Goal: Transaction & Acquisition: Purchase product/service

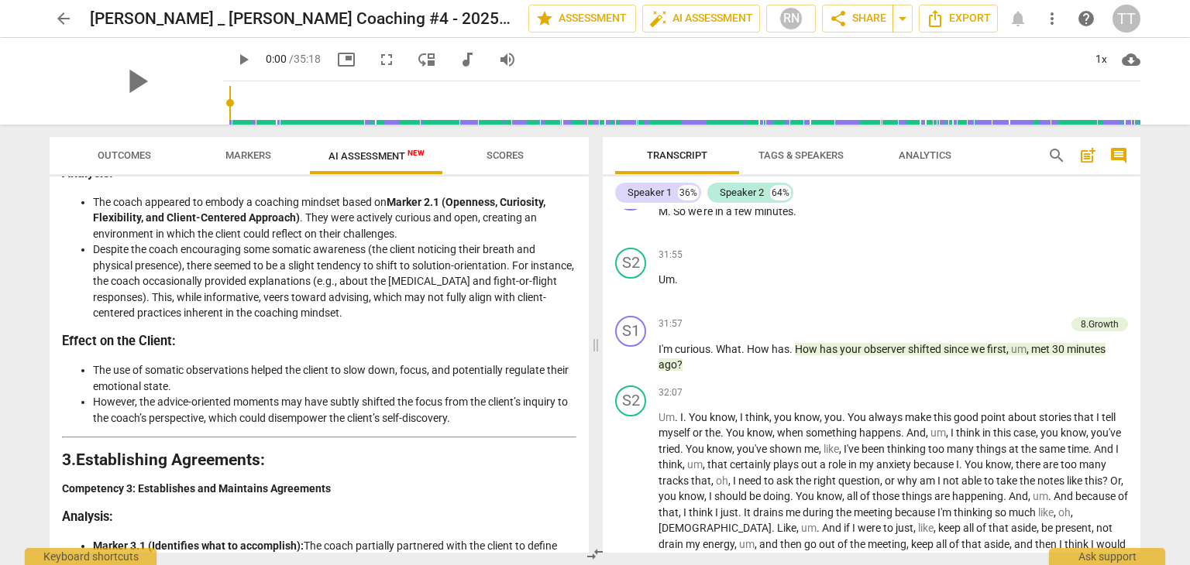
scroll to position [618, 0]
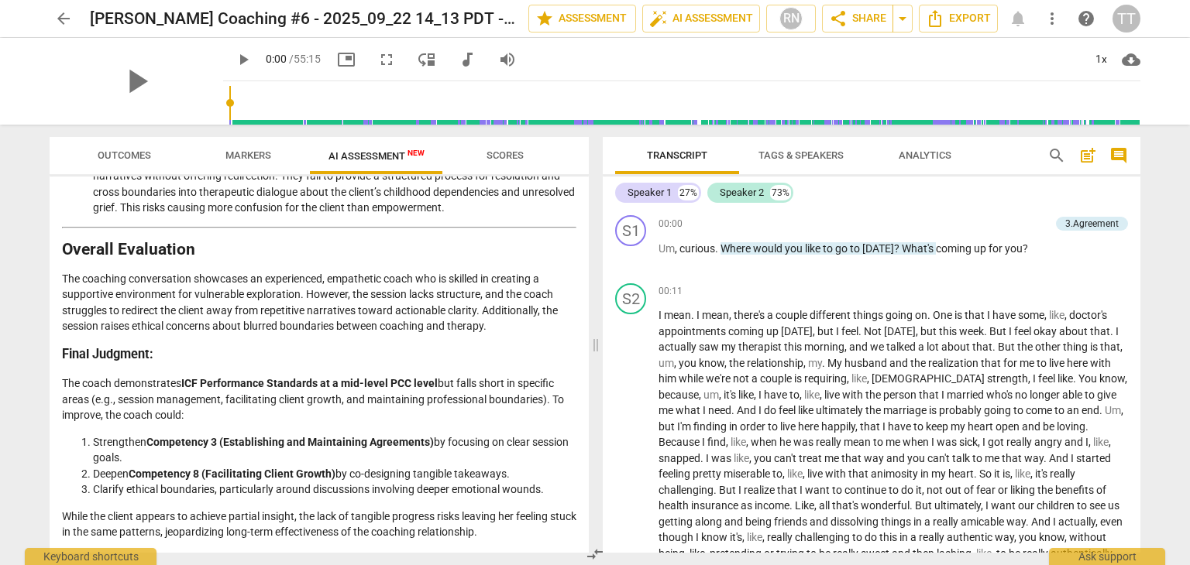
scroll to position [16796, 0]
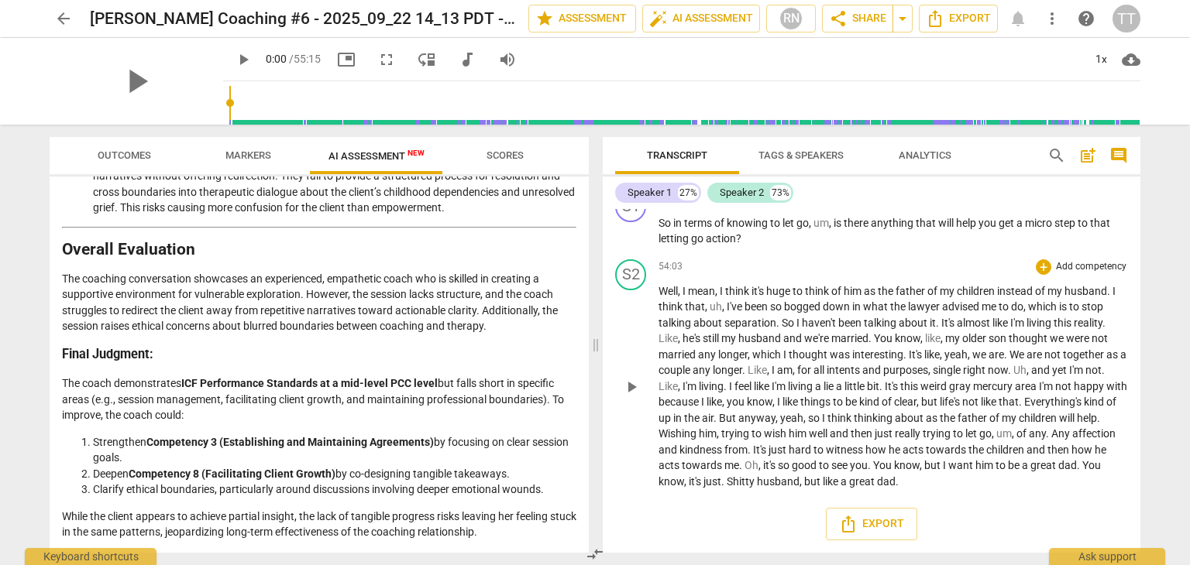
click at [737, 442] on p "Well , I mean , I think it's huge to think of him as the father of my children …" at bounding box center [892, 386] width 469 height 207
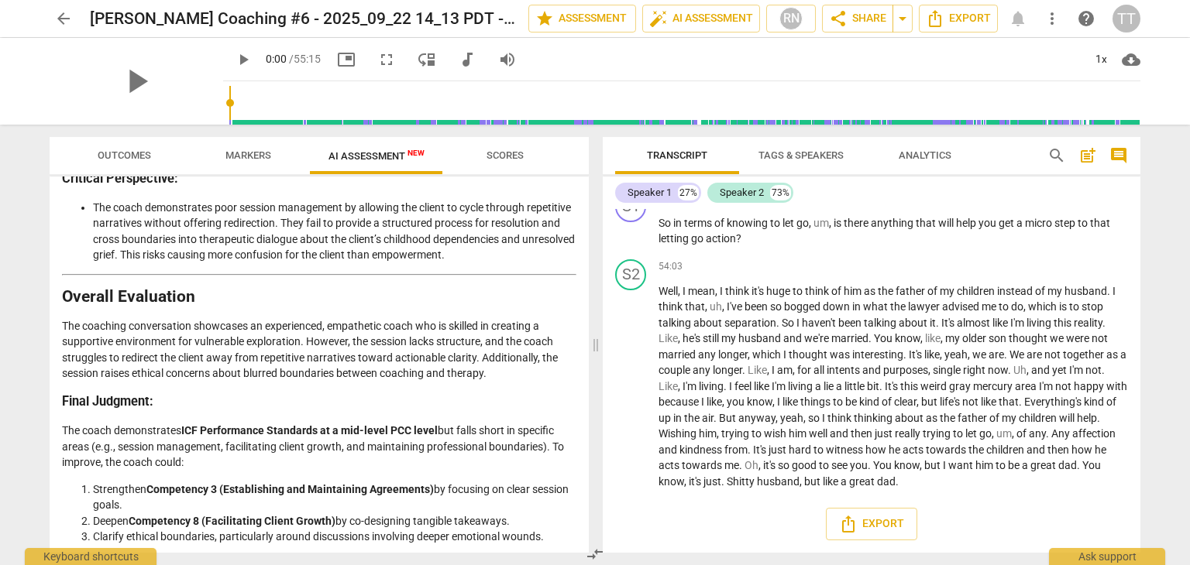
scroll to position [1996, 0]
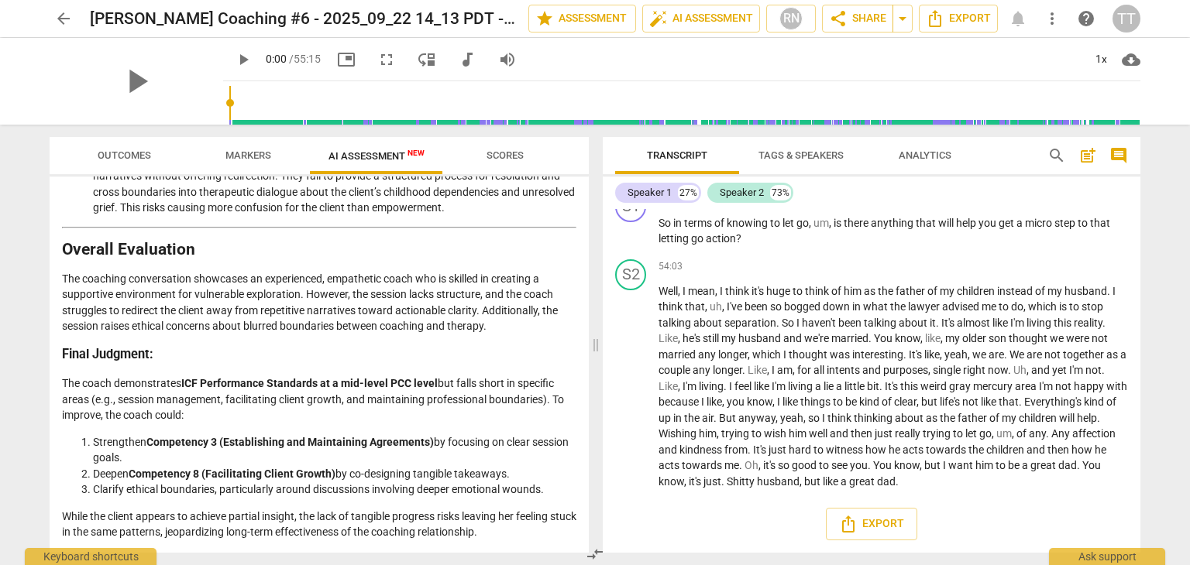
click at [63, 13] on span "arrow_back" at bounding box center [63, 18] width 19 height 19
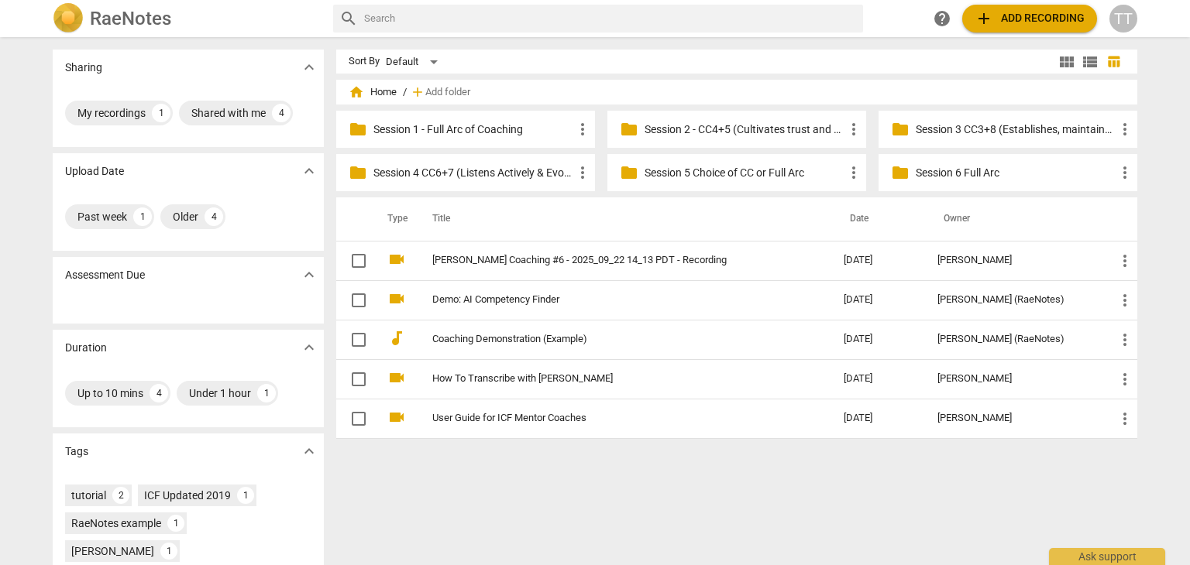
click at [997, 17] on span "add Add recording" at bounding box center [1029, 18] width 110 height 19
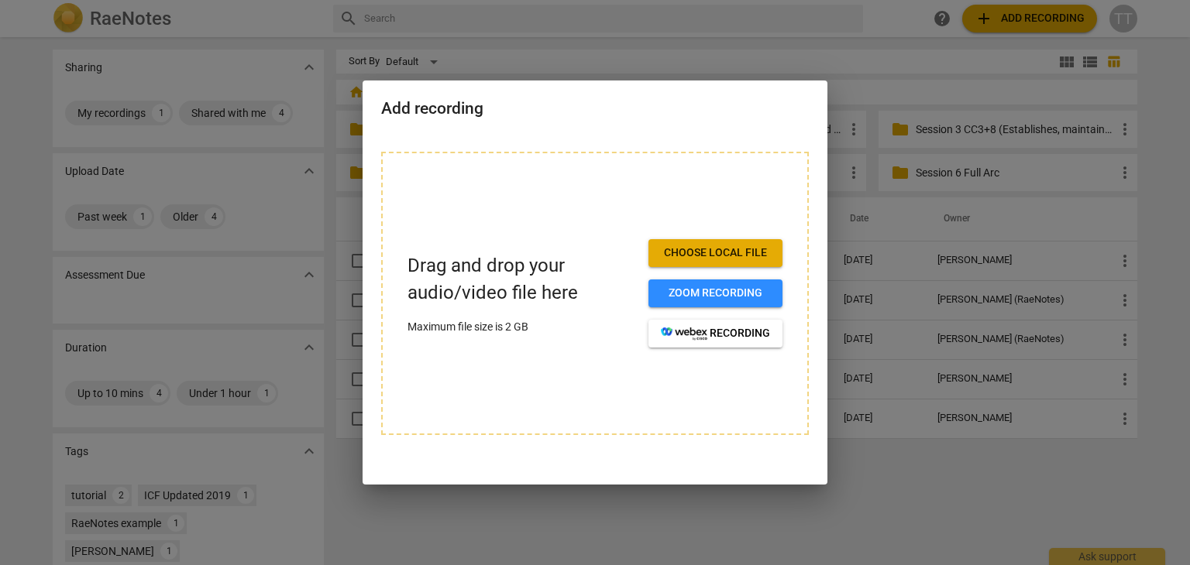
click at [747, 251] on span "Choose local file" at bounding box center [715, 253] width 109 height 15
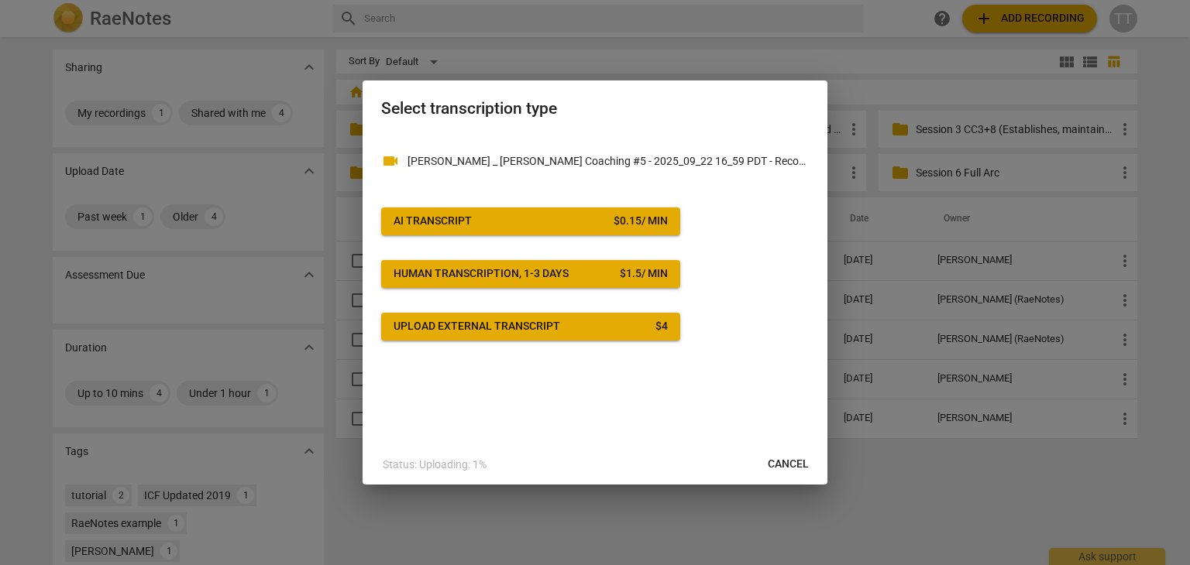
click at [620, 221] on div "$ 0.15 / min" at bounding box center [640, 221] width 54 height 15
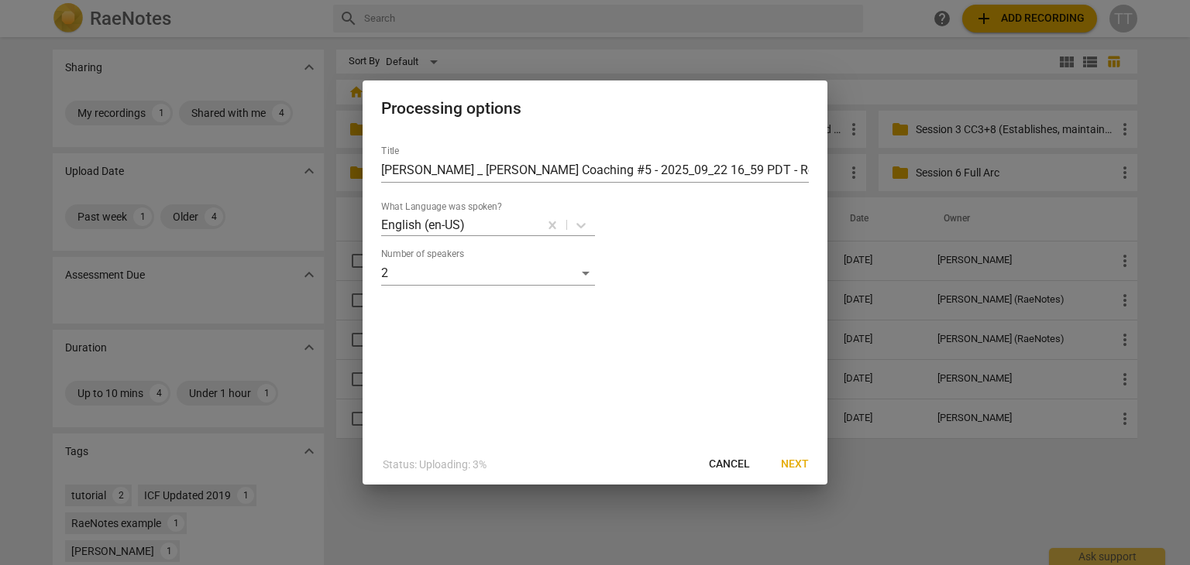
click at [789, 469] on span "Next" at bounding box center [795, 464] width 28 height 15
